Goal: Information Seeking & Learning: Learn about a topic

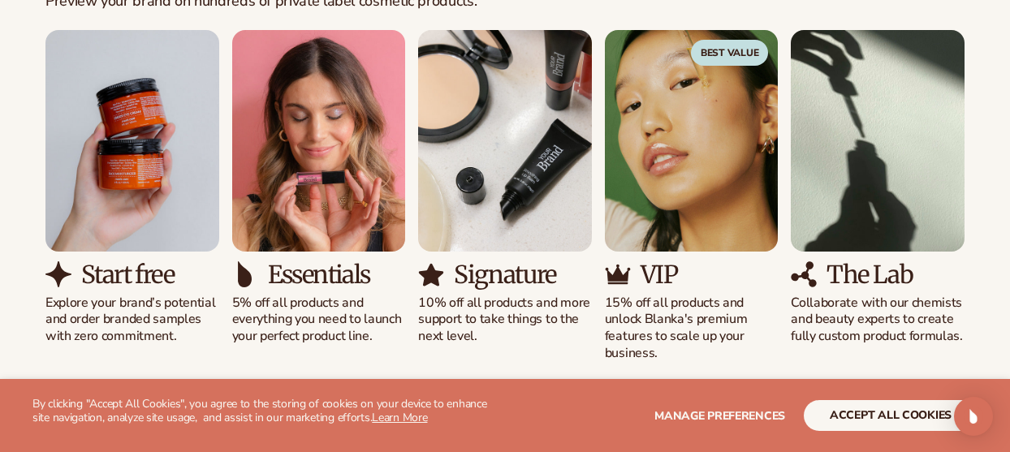
scroll to position [1543, 0]
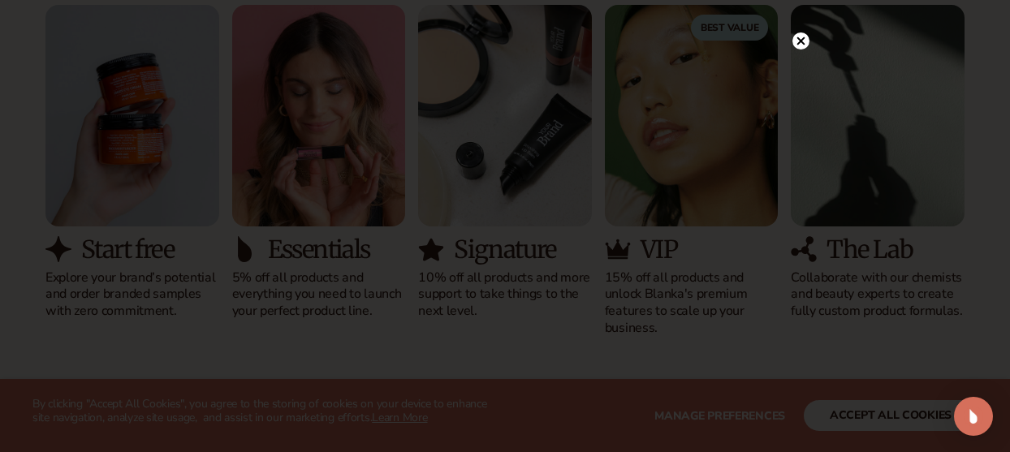
click at [802, 41] on icon at bounding box center [802, 41] width 8 height 8
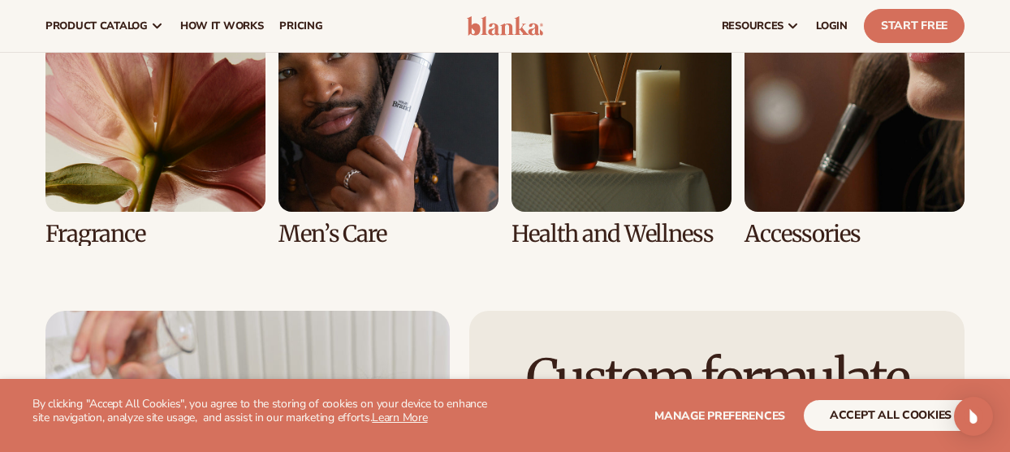
scroll to position [3335, 0]
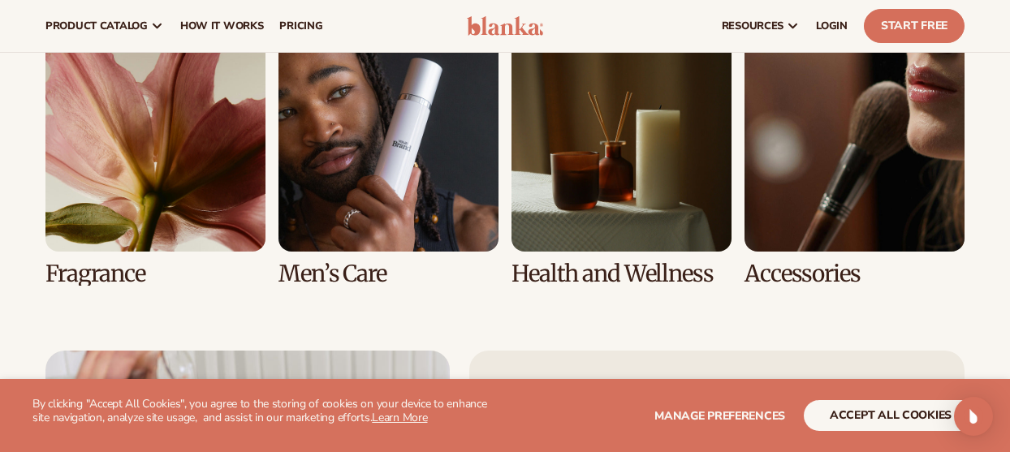
click at [811, 171] on link "8 / 8" at bounding box center [855, 159] width 220 height 255
click at [798, 279] on link "8 / 8" at bounding box center [855, 159] width 220 height 255
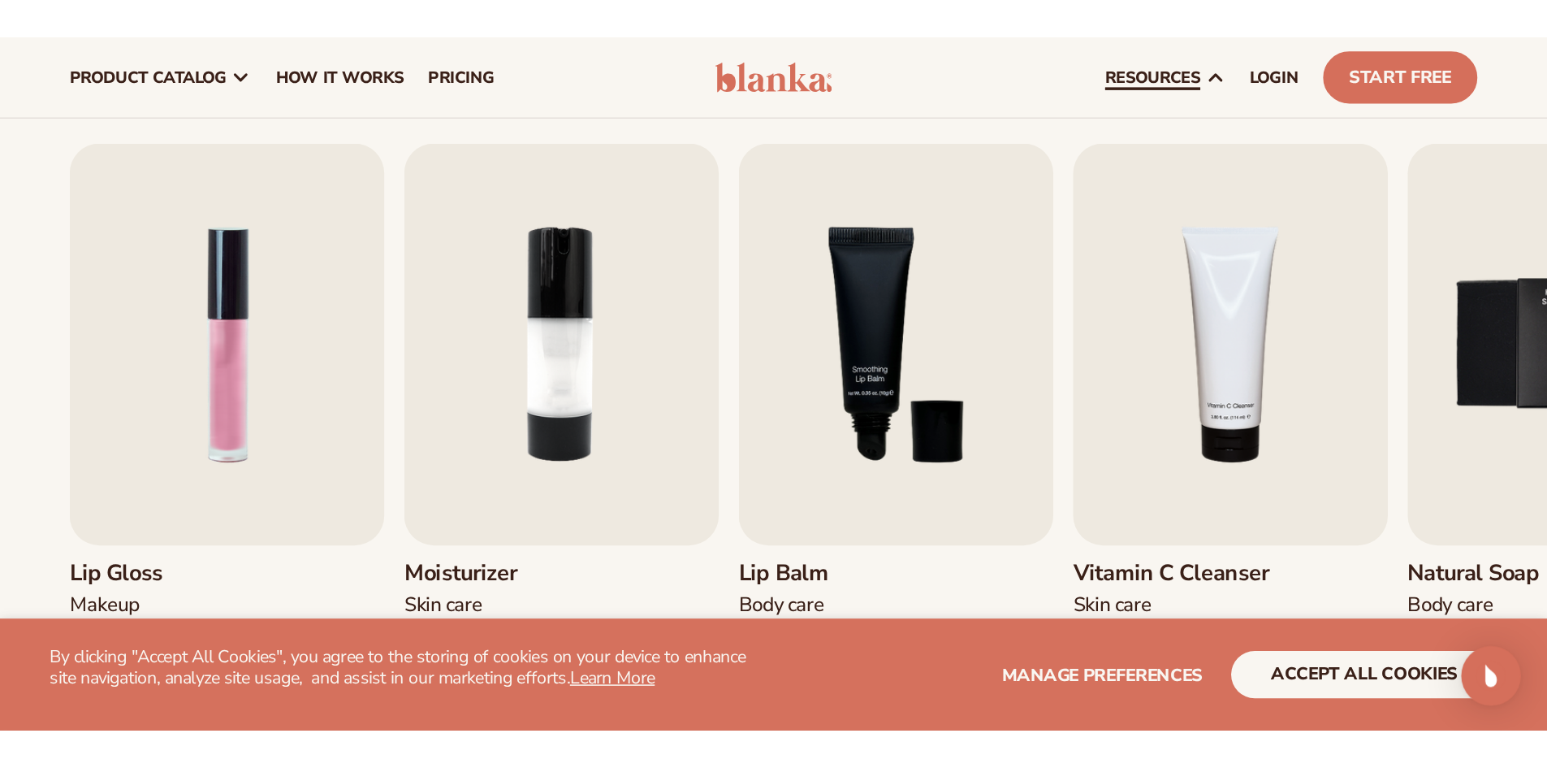
scroll to position [501, 0]
